Goal: Check status: Check status

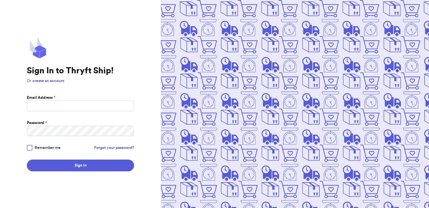
click at [109, 100] on div "Email Address *" at bounding box center [80, 98] width 107 height 6
click at [49, 107] on input "Email Address *" at bounding box center [80, 105] width 107 height 11
type input "[EMAIL_ADDRESS][DOMAIN_NAME]"
click at [28, 149] on div at bounding box center [30, 148] width 6 height 6
click at [0, 0] on input "Remember me" at bounding box center [0, 0] width 0 height 0
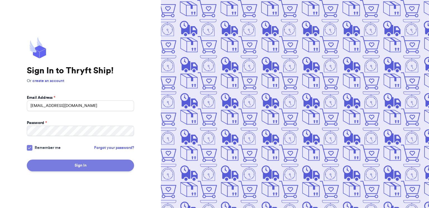
click at [113, 161] on button "Sign In" at bounding box center [80, 165] width 107 height 12
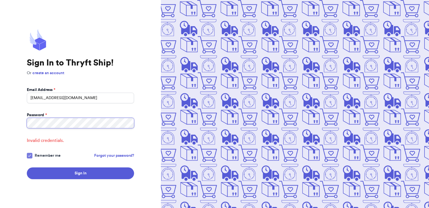
click at [27, 167] on button "Sign In" at bounding box center [80, 173] width 107 height 12
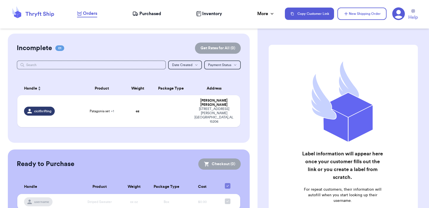
click at [145, 14] on span "Purchased" at bounding box center [151, 13] width 22 height 7
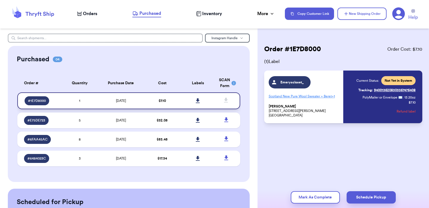
click at [197, 99] on icon at bounding box center [198, 100] width 4 height 5
click at [185, 121] on td at bounding box center [198, 120] width 36 height 16
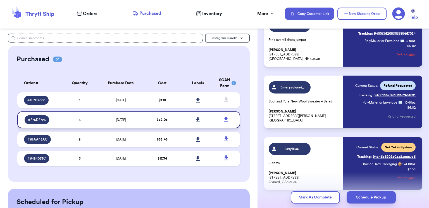
scroll to position [206, 0]
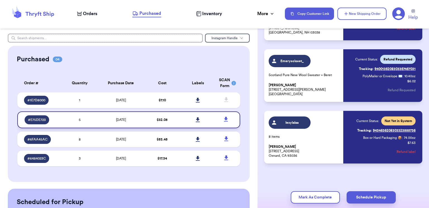
click at [199, 119] on icon at bounding box center [198, 119] width 4 height 5
